Goal: Task Accomplishment & Management: Manage account settings

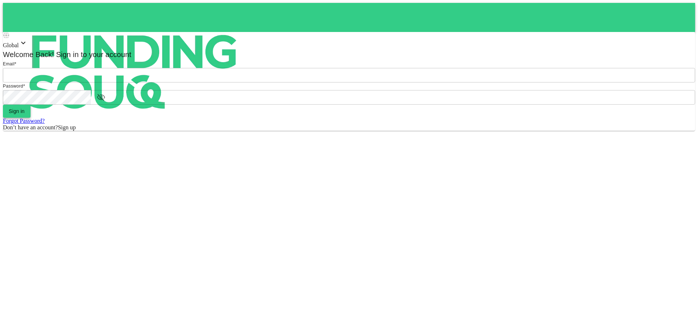
type input "[EMAIL_ADDRESS][DOMAIN_NAME]"
click at [25, 114] on span "Sign in" at bounding box center [17, 111] width 16 height 6
